Goal: Information Seeking & Learning: Learn about a topic

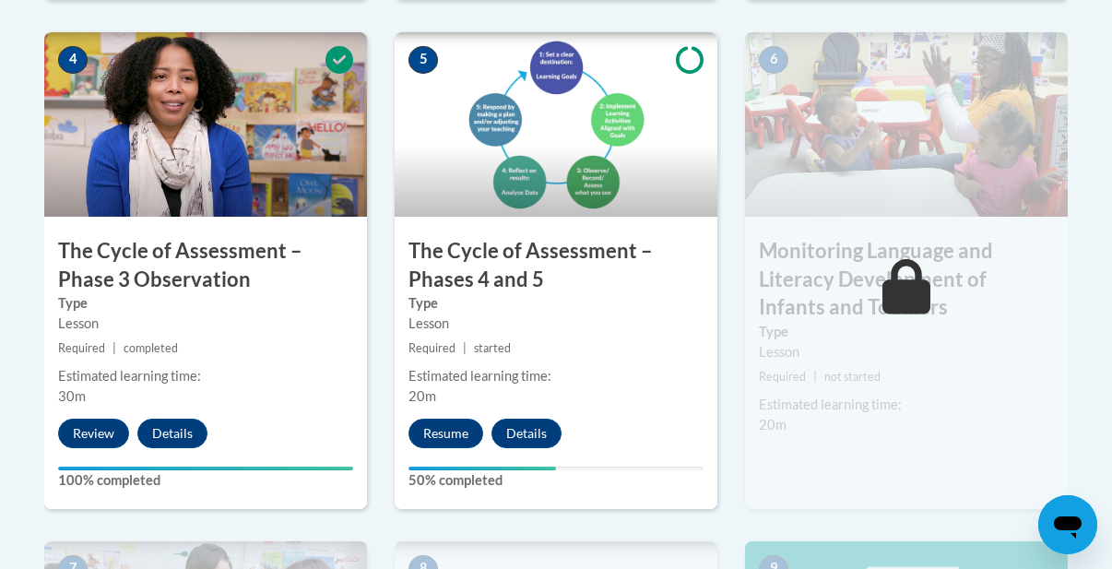
scroll to position [1180, 0]
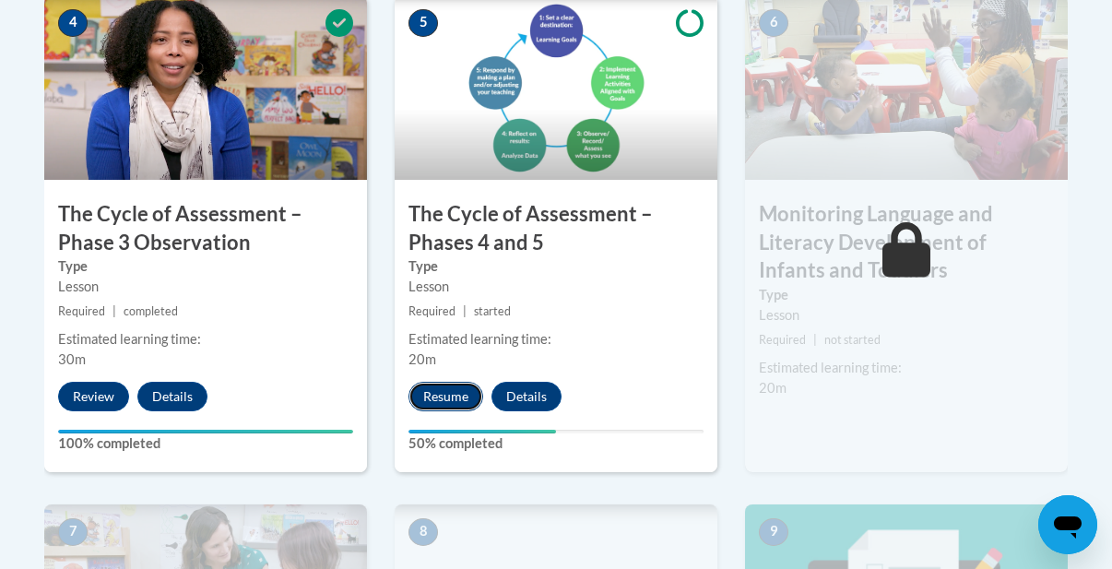
click at [461, 386] on button "Resume" at bounding box center [445, 397] width 75 height 30
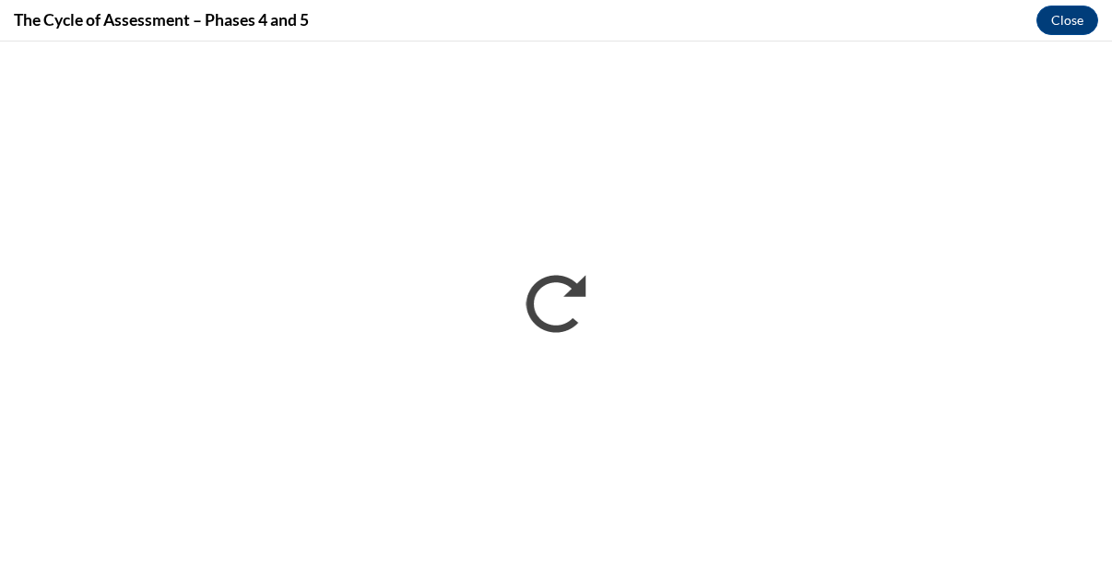
scroll to position [0, 0]
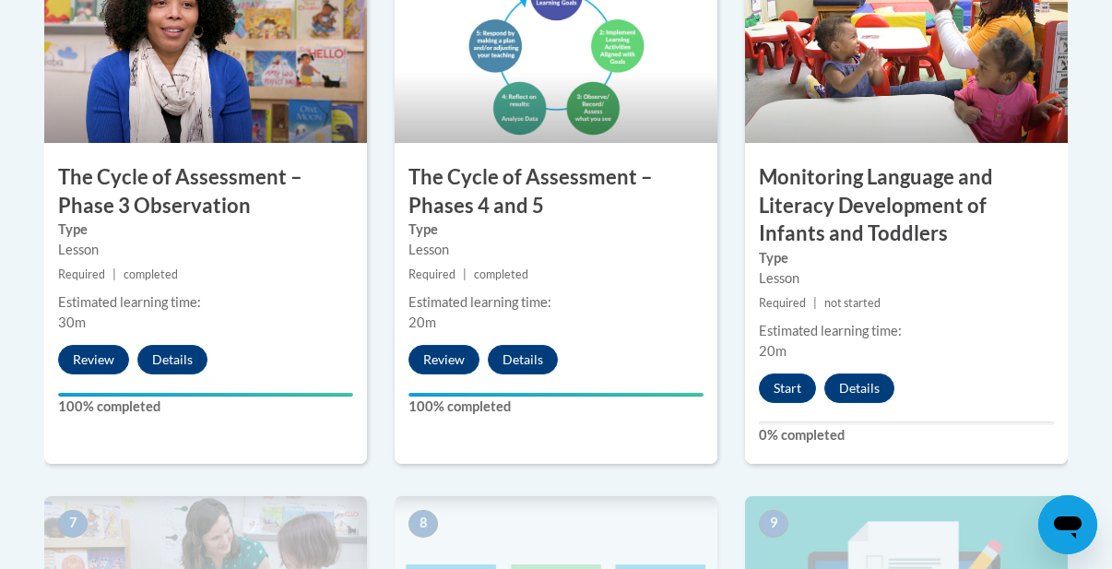
scroll to position [1254, 0]
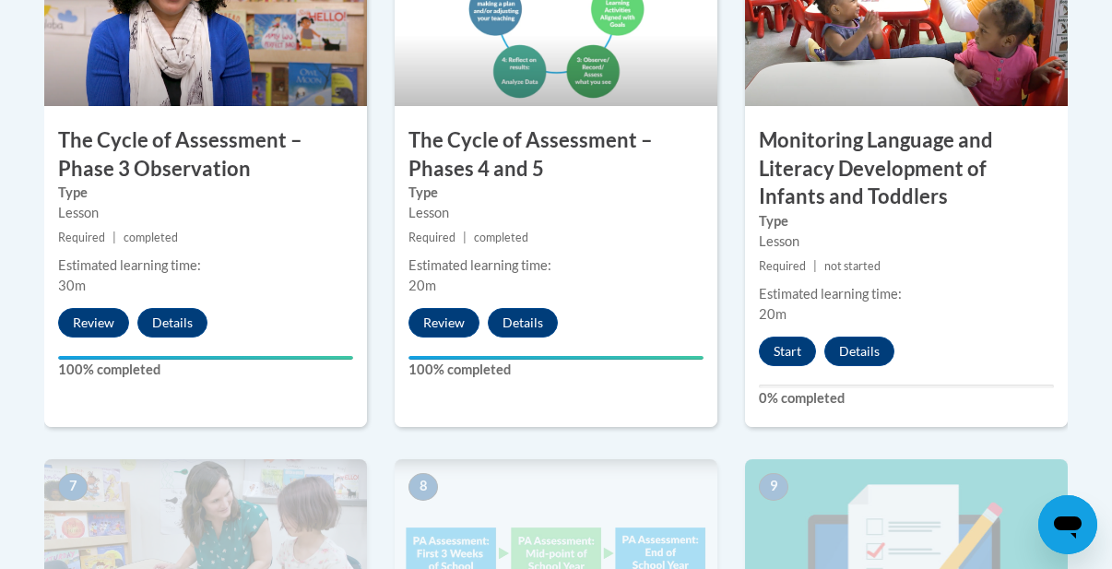
click at [785, 326] on div "6 Monitoring Language and Literacy Development of Infants and Toddlers Type Les…" at bounding box center [906, 174] width 323 height 505
click at [785, 365] on button "Start" at bounding box center [787, 351] width 57 height 30
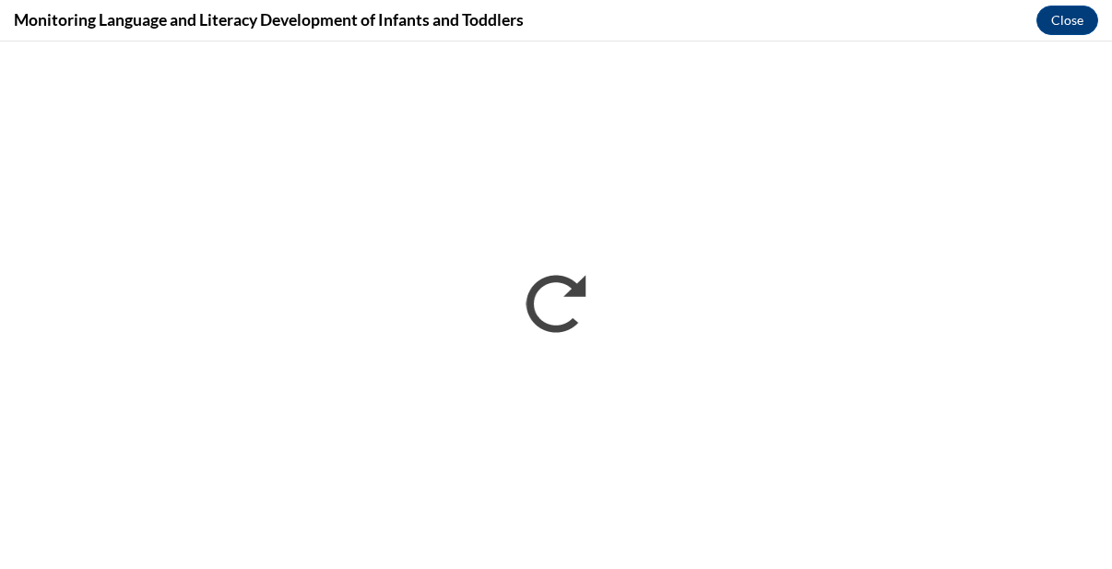
scroll to position [0, 0]
